Goal: Information Seeking & Learning: Learn about a topic

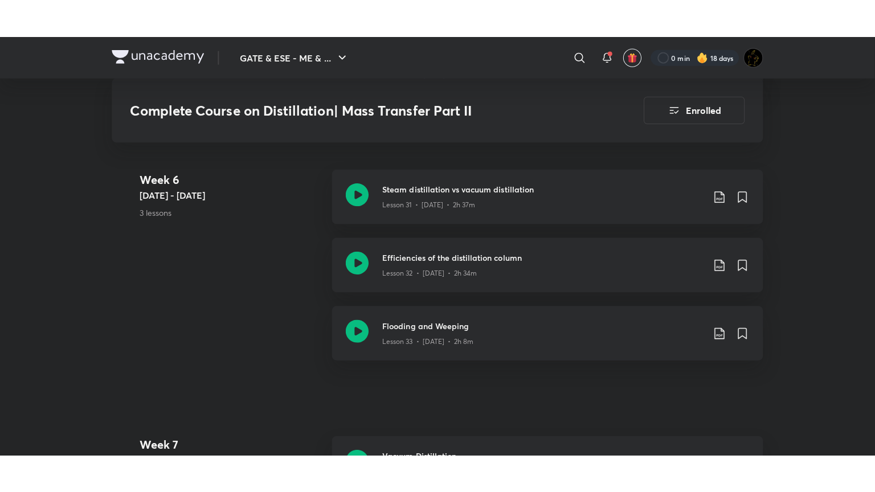
scroll to position [3020, 0]
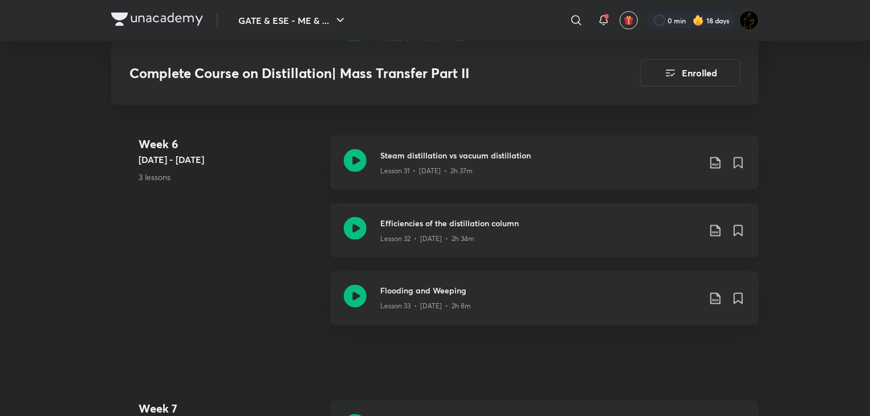
click at [365, 226] on icon at bounding box center [355, 228] width 23 height 23
